Goal: Transaction & Acquisition: Download file/media

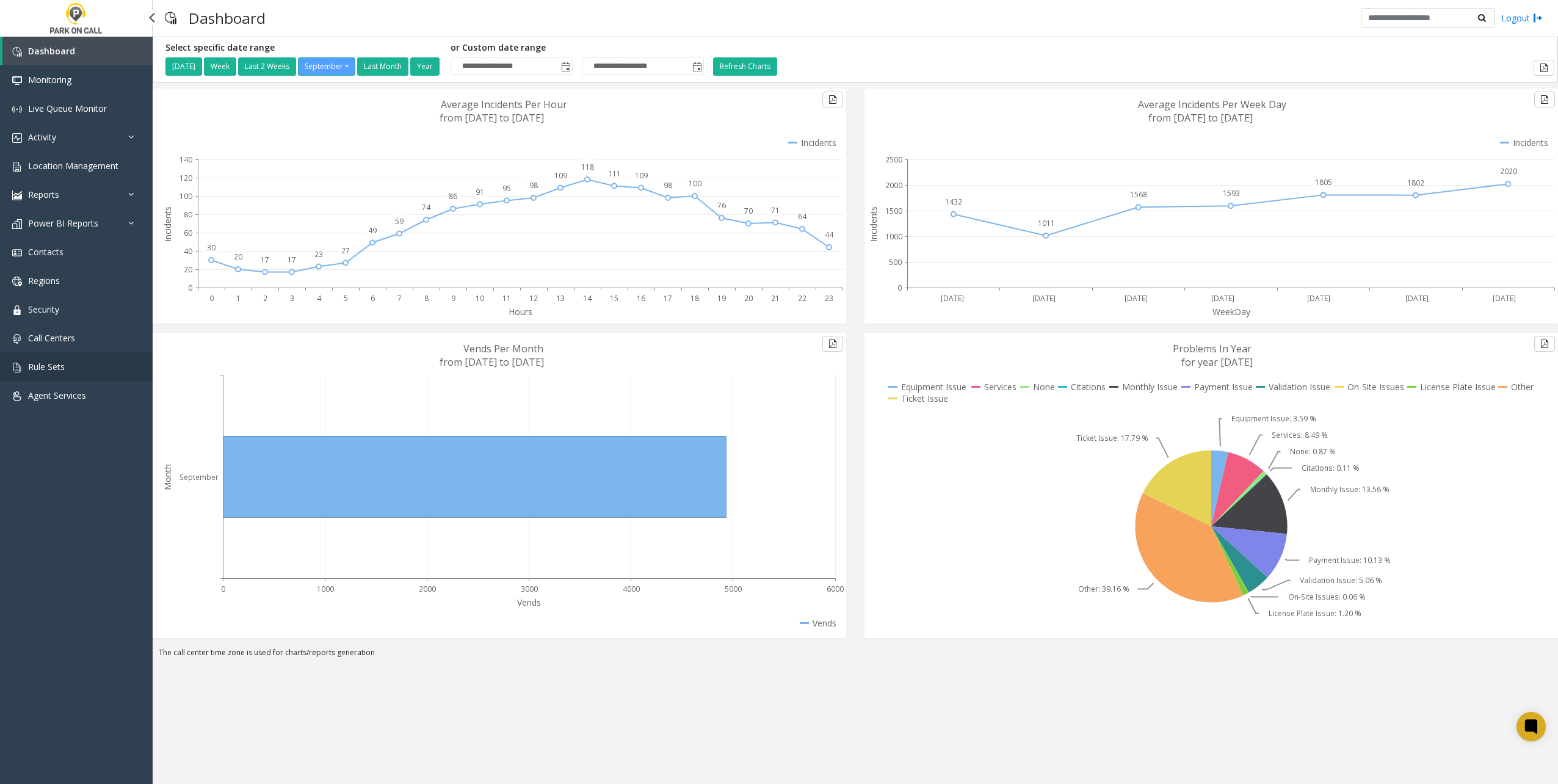
click at [80, 360] on link "Rule Sets" at bounding box center [76, 366] width 152 height 28
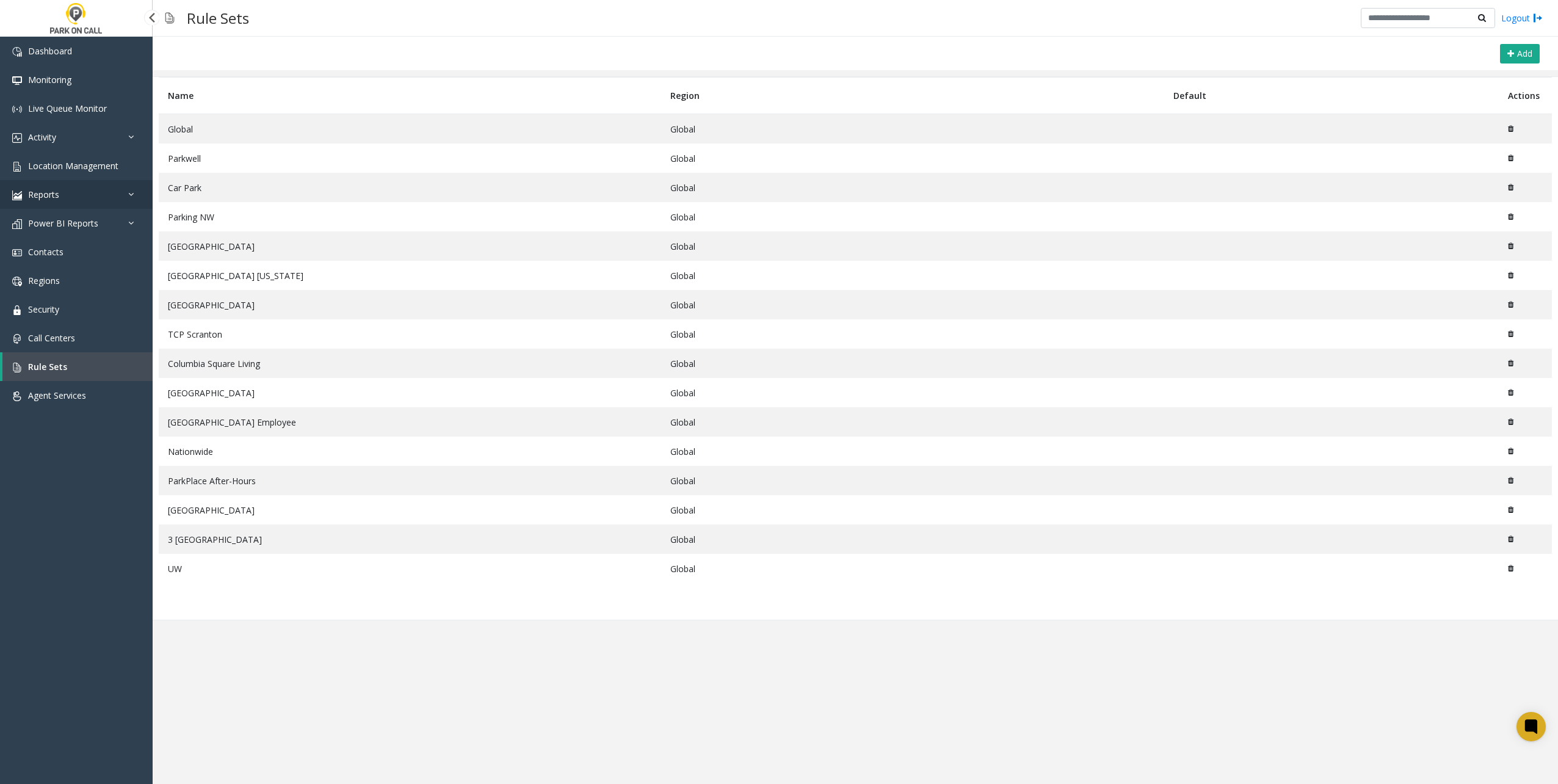
click at [87, 192] on link "Reports" at bounding box center [76, 194] width 152 height 28
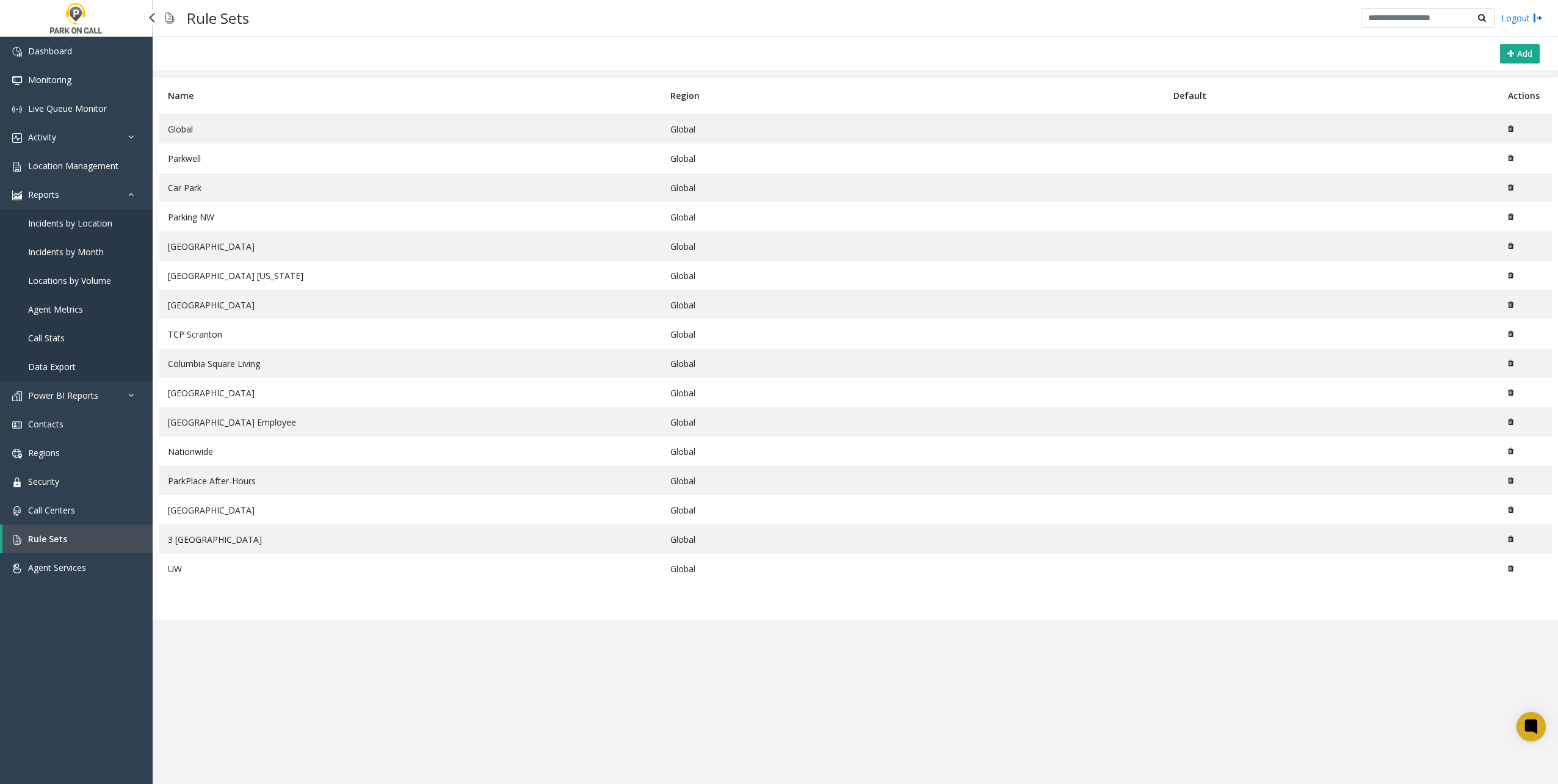
click at [69, 366] on span "Data Export" at bounding box center [52, 366] width 48 height 12
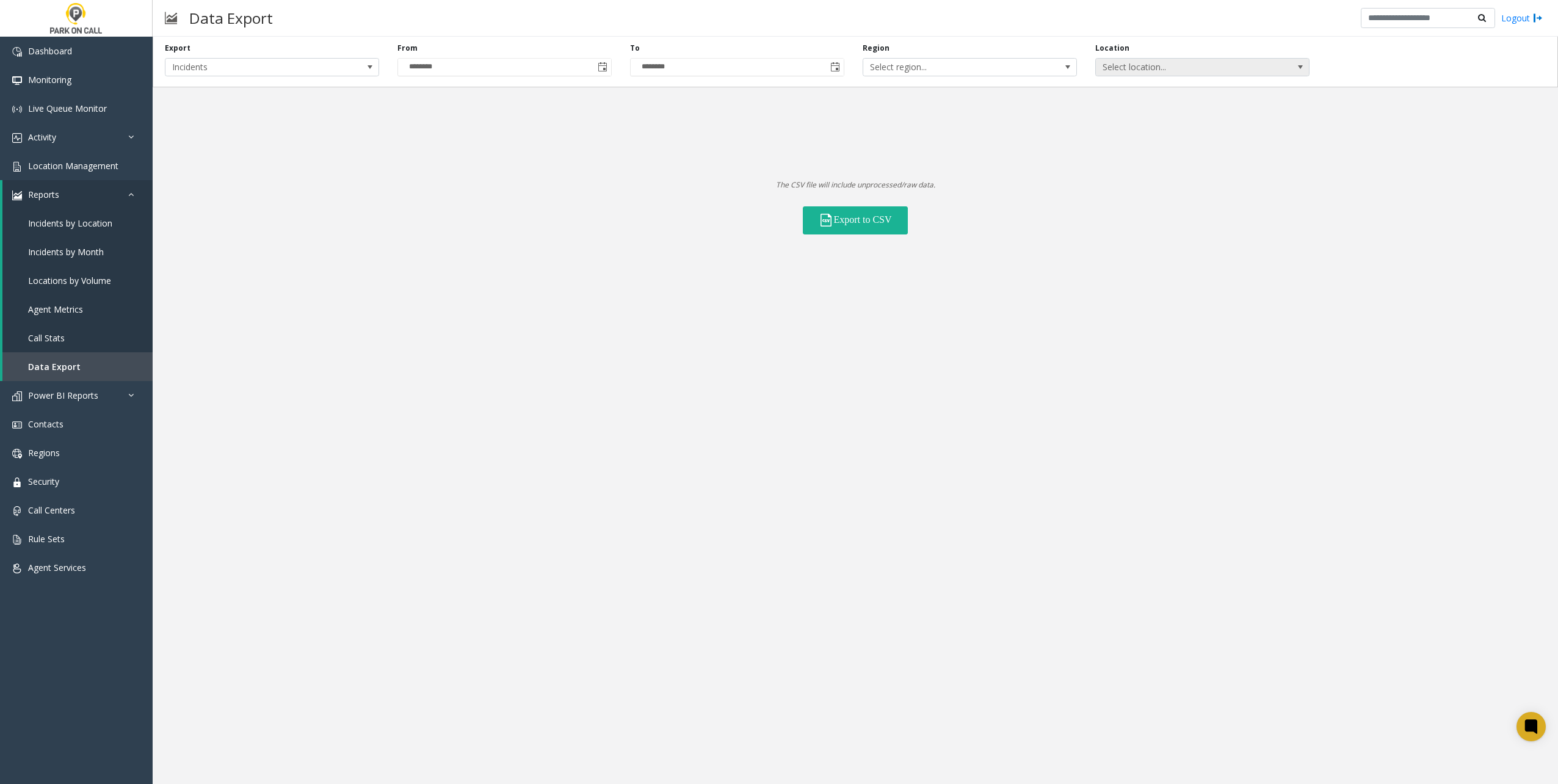
click at [1228, 72] on span "Select location..." at bounding box center [1181, 67] width 170 height 17
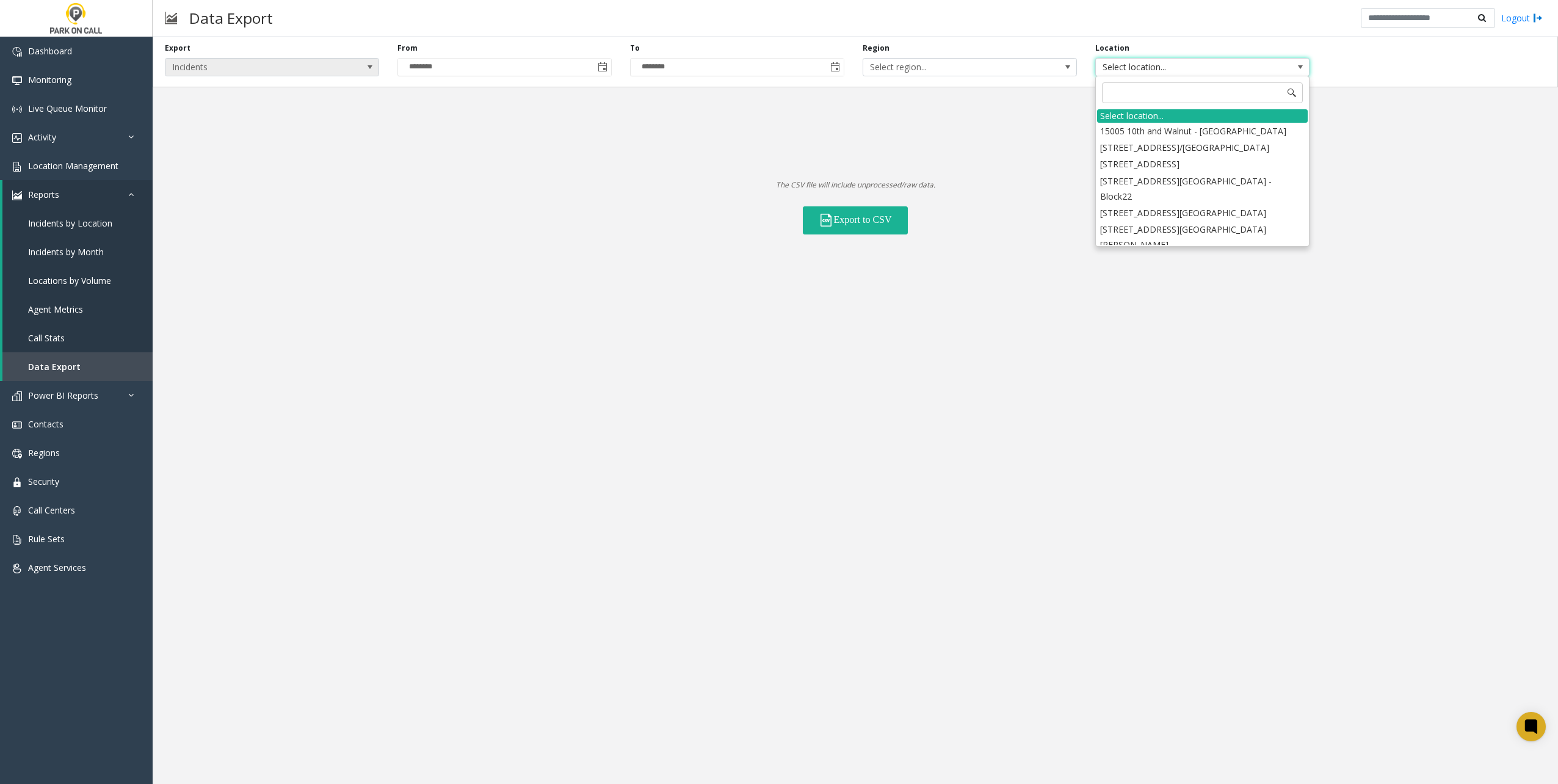
click at [310, 64] on span "Incidents" at bounding box center [251, 67] width 170 height 17
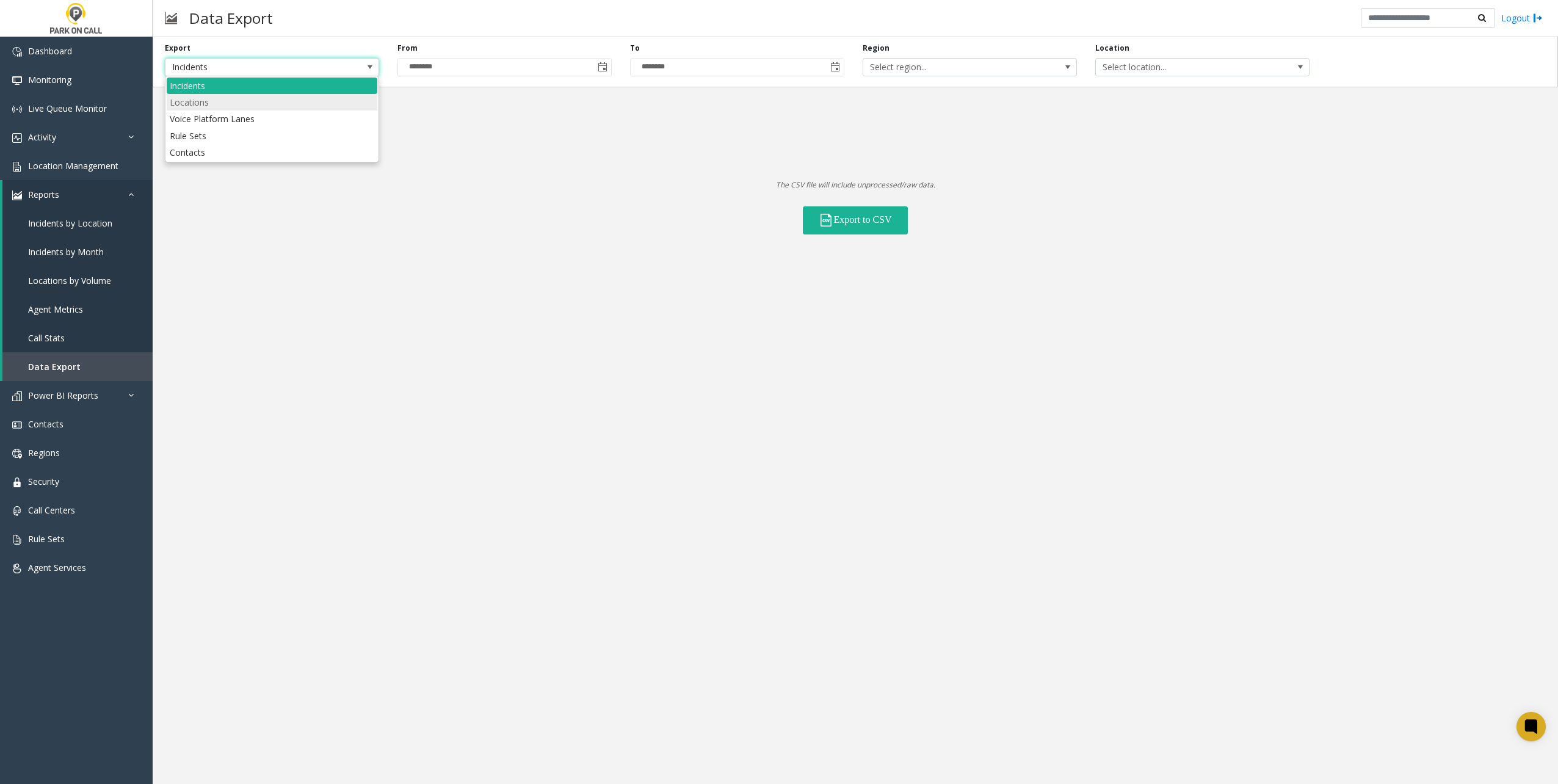
click at [214, 99] on li "Locations" at bounding box center [272, 103] width 211 height 17
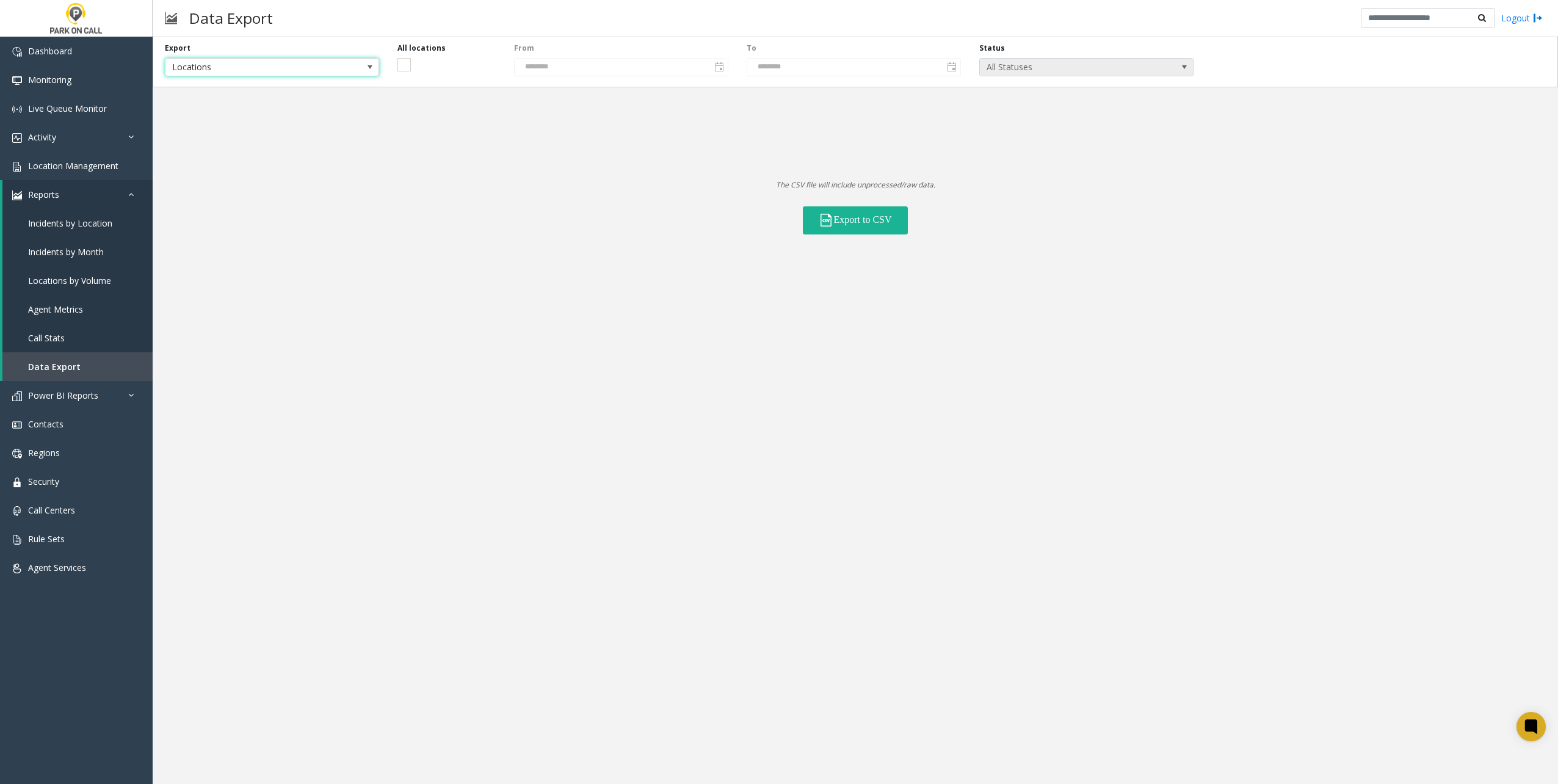
click at [1127, 73] on span "All Statuses" at bounding box center [1065, 67] width 170 height 17
click at [1008, 104] on li "Active" at bounding box center [1086, 99] width 211 height 17
click at [874, 215] on button "Export to CSV" at bounding box center [856, 220] width 105 height 28
click at [667, 258] on div "Export Locations All locations From ******** To ******** Status Active The CSV …" at bounding box center [855, 410] width 1406 height 747
click at [1056, 58] on span "Active" at bounding box center [1086, 67] width 214 height 18
